Goal: Task Accomplishment & Management: Manage account settings

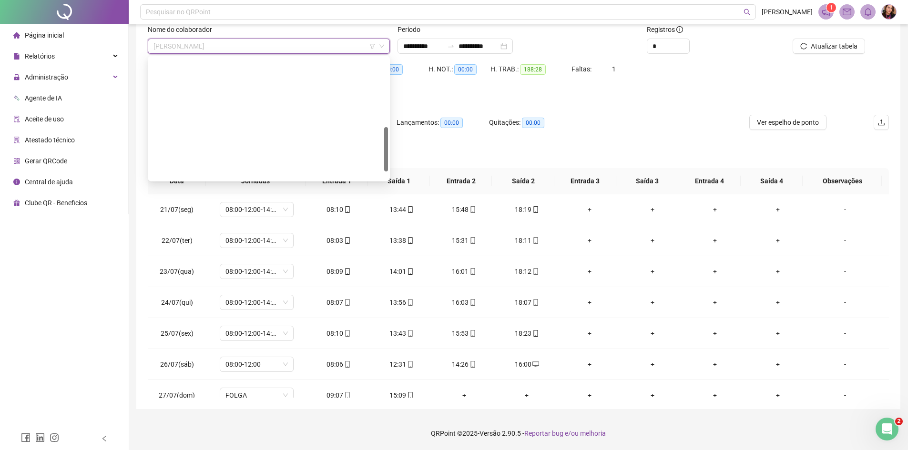
scroll to position [191, 0]
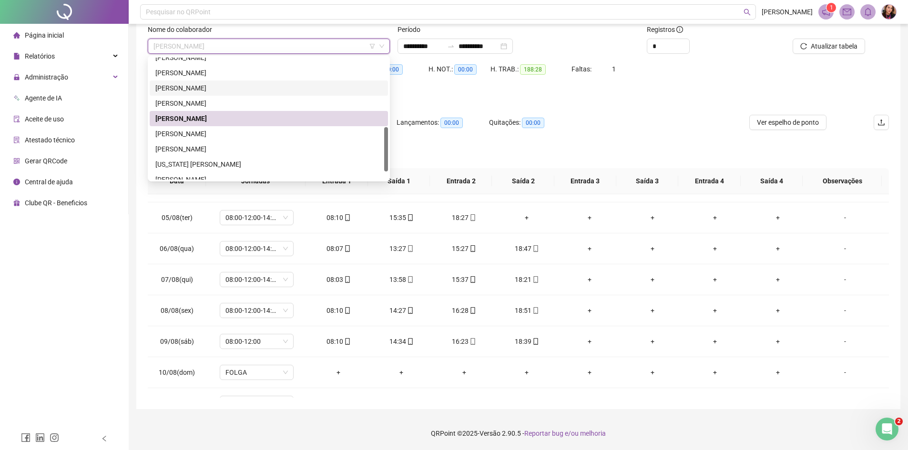
click at [217, 89] on div "[PERSON_NAME]" at bounding box center [268, 88] width 227 height 10
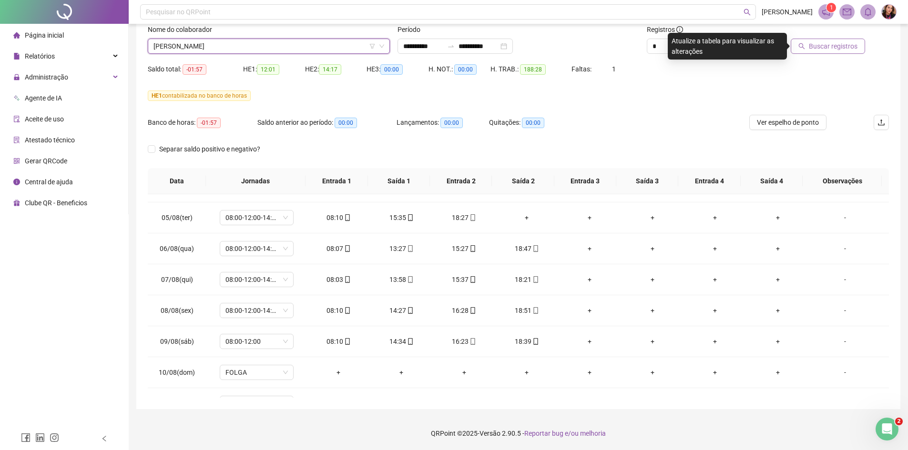
click at [828, 50] on span "Buscar registros" at bounding box center [833, 46] width 49 height 10
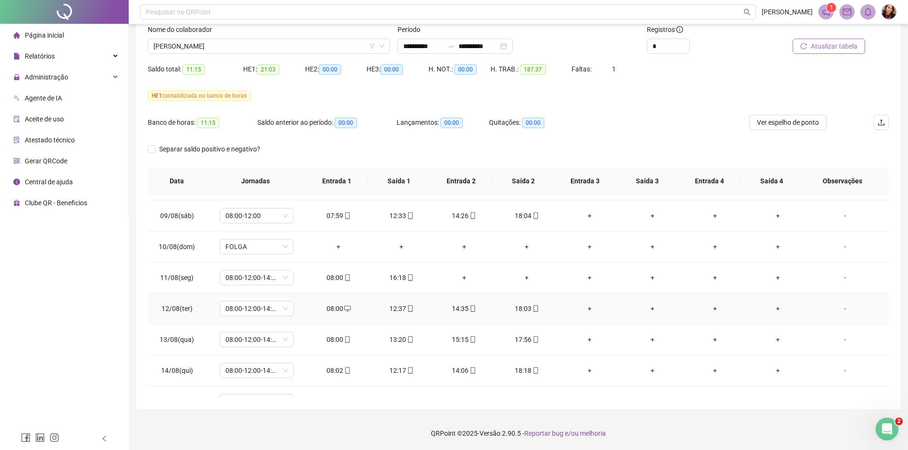
scroll to position [600, 0]
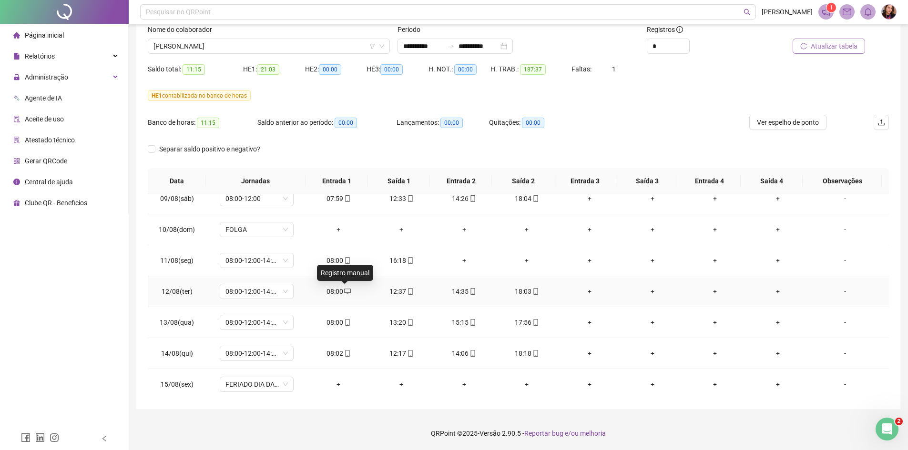
click at [347, 292] on icon "desktop" at bounding box center [347, 291] width 7 height 7
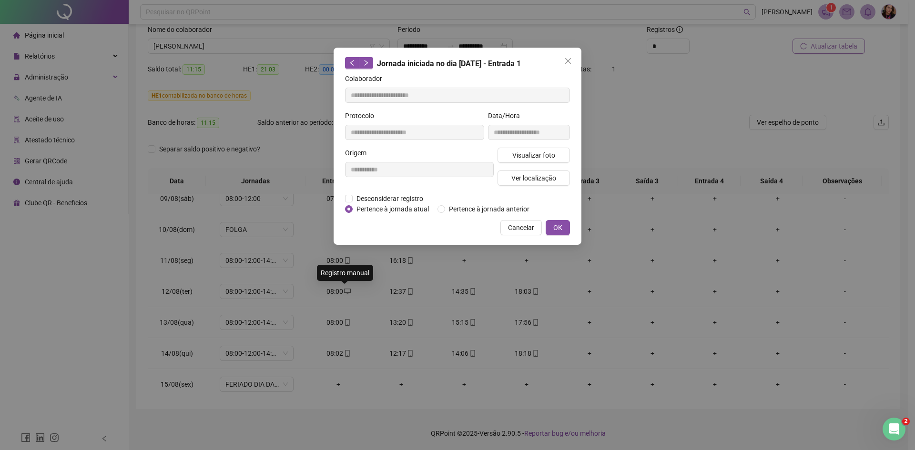
type input "**********"
click at [570, 56] on button "Close" at bounding box center [568, 60] width 15 height 15
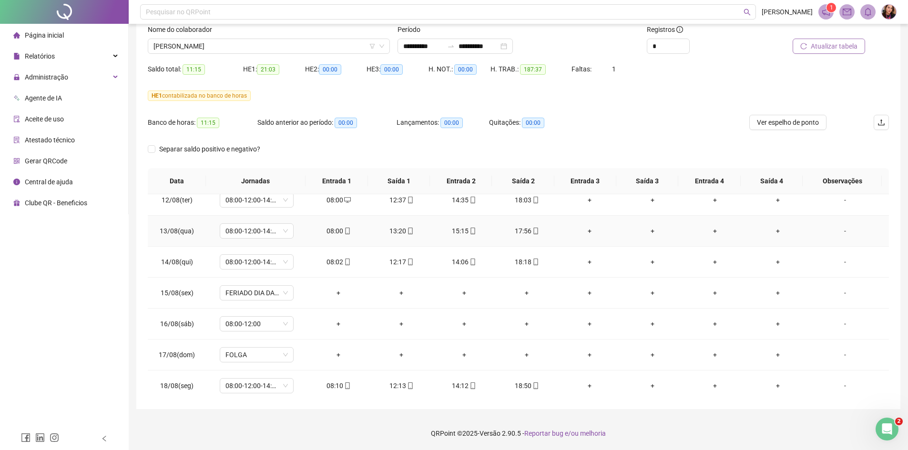
scroll to position [695, 0]
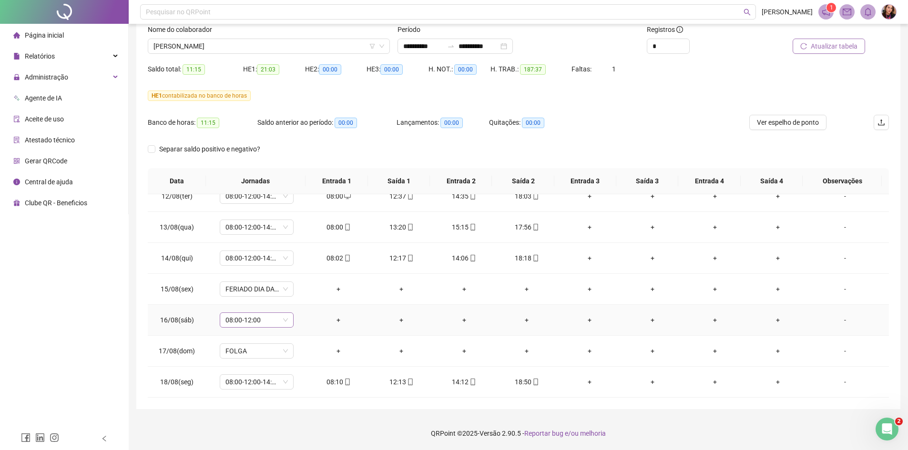
click at [284, 321] on span "08:00-12:00" at bounding box center [256, 320] width 62 height 14
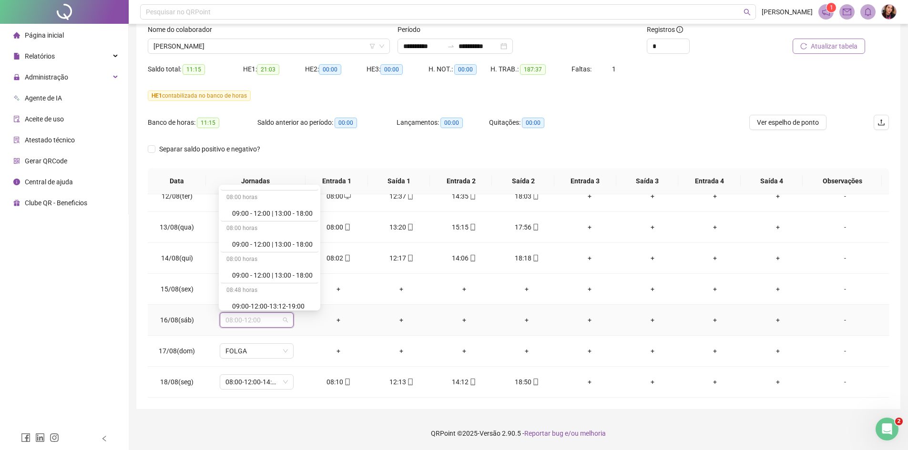
scroll to position [5671, 0]
click at [289, 268] on div "Folga compensatória" at bounding box center [272, 270] width 81 height 10
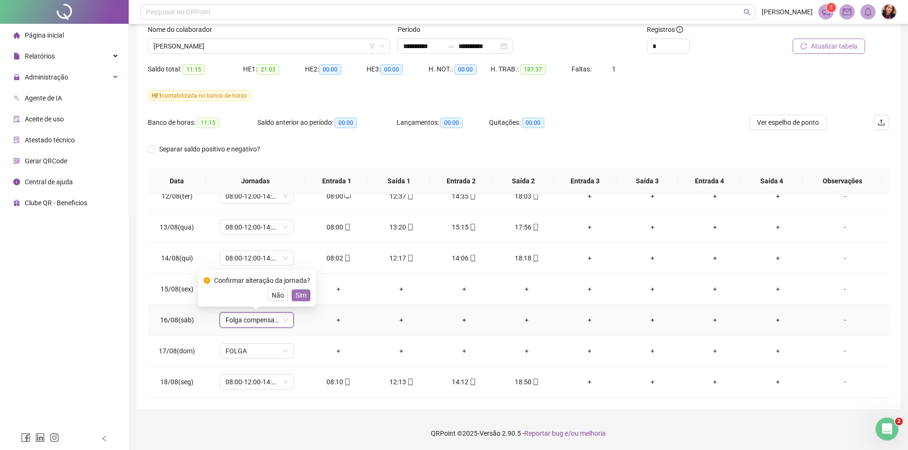
click at [298, 296] on span "Sim" at bounding box center [301, 295] width 11 height 10
click at [193, 51] on span "[PERSON_NAME]" at bounding box center [268, 46] width 231 height 14
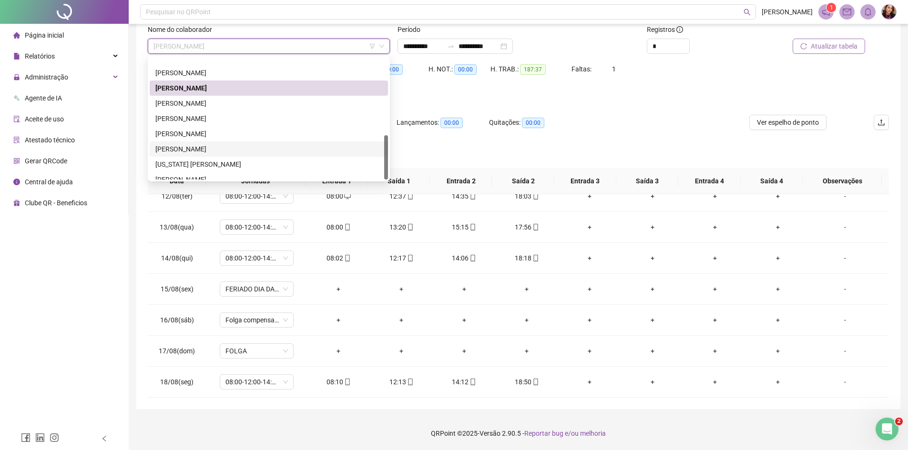
scroll to position [214, 0]
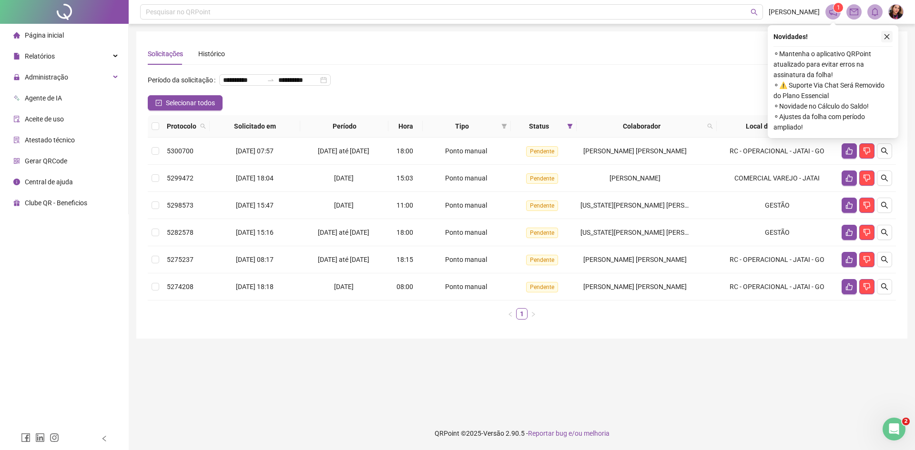
click at [891, 35] on button "button" at bounding box center [886, 36] width 11 height 11
